Goal: Communication & Community: Share content

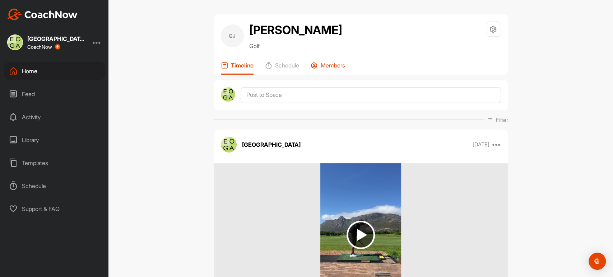
click at [334, 66] on p "Members" at bounding box center [333, 65] width 24 height 7
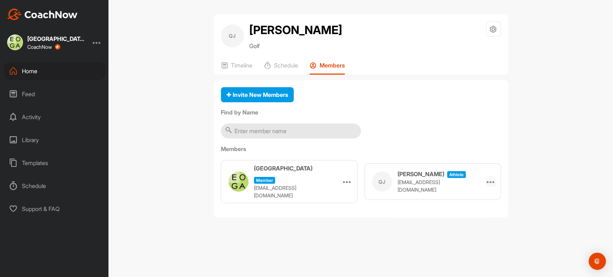
click at [492, 179] on icon at bounding box center [491, 181] width 9 height 9
click at [424, 147] on label "Members" at bounding box center [361, 149] width 280 height 9
click at [451, 234] on div "QJ [PERSON_NAME] Golf Space Settings Your Notifications Timeline Schedule Membe…" at bounding box center [360, 138] width 505 height 277
click at [28, 73] on div "Home" at bounding box center [54, 71] width 101 height 18
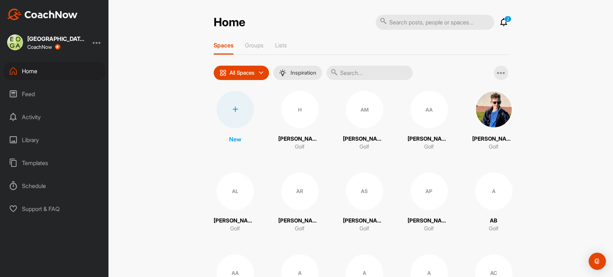
click at [341, 71] on input "text" at bounding box center [369, 73] width 86 height 14
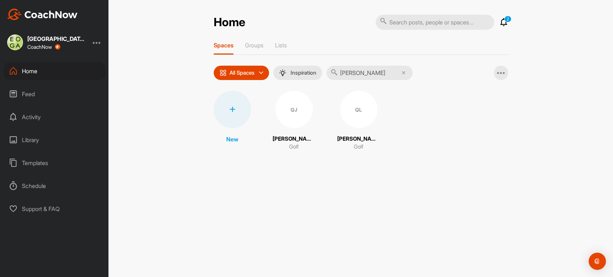
type input "[PERSON_NAME]"
click at [297, 114] on div "QJ" at bounding box center [293, 109] width 37 height 37
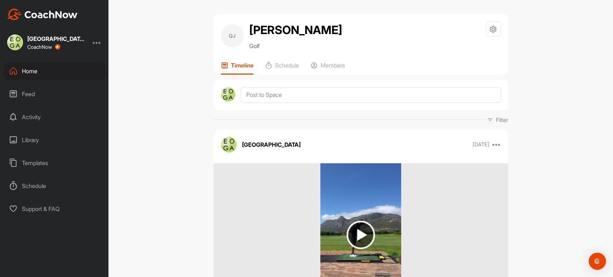
drag, startPoint x: 543, startPoint y: 150, endPoint x: 547, endPoint y: 150, distance: 3.6
click at [543, 150] on div "QJ [PERSON_NAME] Golf Space Settings Your Notifications Timeline Schedule Membe…" at bounding box center [360, 138] width 505 height 277
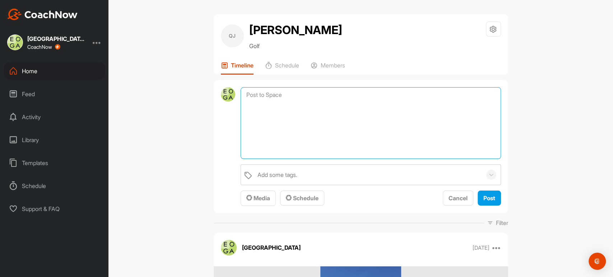
click at [299, 92] on textarea at bounding box center [371, 123] width 260 height 72
type textarea "Next lesson booked with [PERSON_NAME] at Met on [DATE] 6:30pm"
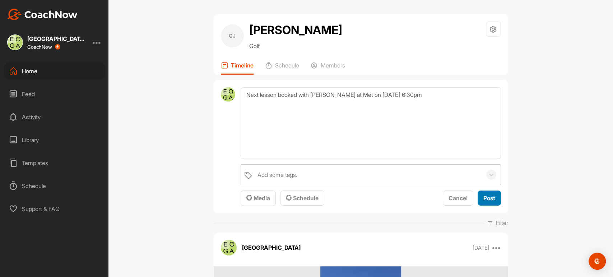
click at [483, 195] on span "Post" at bounding box center [489, 198] width 12 height 7
